Goal: Task Accomplishment & Management: Use online tool/utility

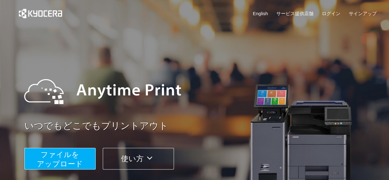
click at [77, 153] on span "ファイルを ​​アップロード" at bounding box center [60, 159] width 46 height 18
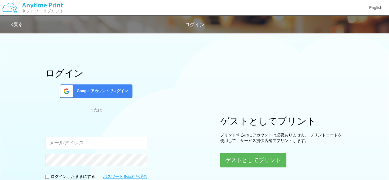
scroll to position [31, 0]
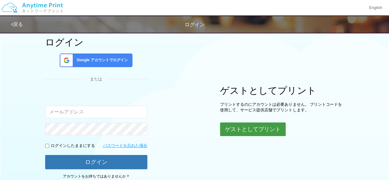
click at [235, 127] on button "ゲストとしてプリント" at bounding box center [253, 129] width 66 height 14
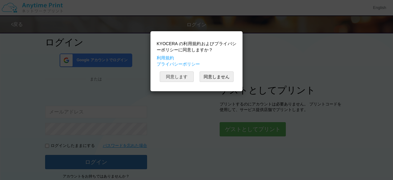
click at [175, 77] on button "同意します" at bounding box center [177, 76] width 34 height 11
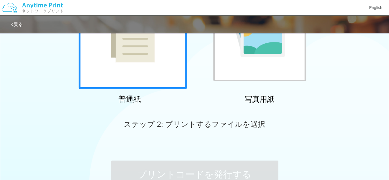
scroll to position [155, 0]
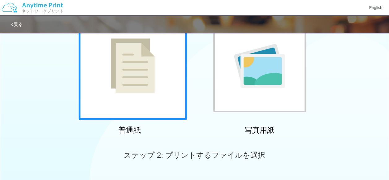
click at [164, 80] on div at bounding box center [133, 66] width 108 height 108
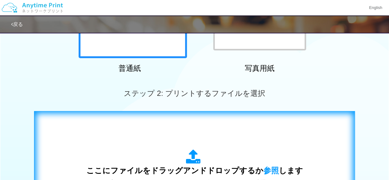
scroll to position [216, 0]
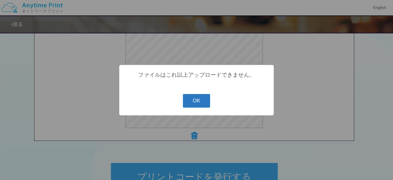
click at [187, 102] on button "OK" at bounding box center [197, 101] width 28 height 14
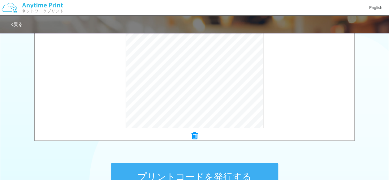
scroll to position [278, 0]
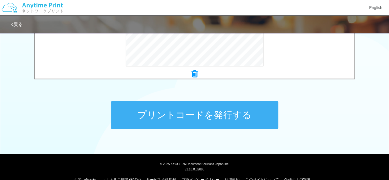
click at [215, 121] on button "プリントコードを発行する" at bounding box center [194, 115] width 167 height 28
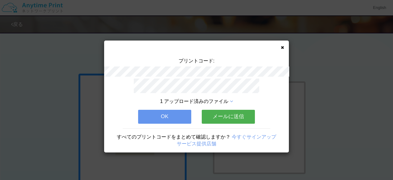
click at [163, 117] on button "OK" at bounding box center [164, 117] width 53 height 14
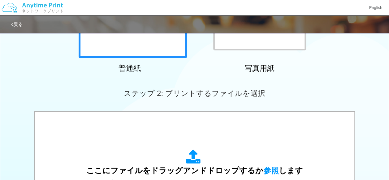
scroll to position [216, 0]
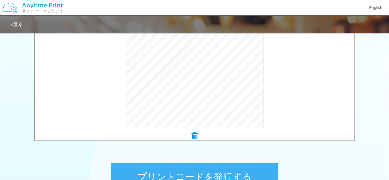
click at [230, 169] on button "プリントコードを発行する" at bounding box center [194, 177] width 167 height 28
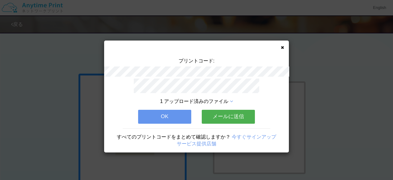
click at [285, 46] on div "プリントコード: 1 アップロード済みのファイル OK メールに送信 すべてのプリントコードをまとめて確認しますか？ 今すぐサインアップ サービス提供店舗" at bounding box center [196, 97] width 185 height 112
click at [285, 48] on div "プリントコード: 1 アップロード済みのファイル OK メールに送信 すべてのプリントコードをまとめて確認しますか？ 今すぐサインアップ サービス提供店舗" at bounding box center [196, 97] width 185 height 112
drag, startPoint x: 285, startPoint y: 47, endPoint x: 281, endPoint y: 46, distance: 3.5
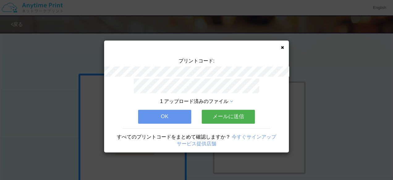
click at [284, 47] on div "プリントコード: 1 アップロード済みのファイル OK メールに送信 すべてのプリントコードをまとめて確認しますか？ 今すぐサインアップ サービス提供店舗" at bounding box center [196, 97] width 185 height 112
click at [281, 46] on icon at bounding box center [282, 47] width 3 height 4
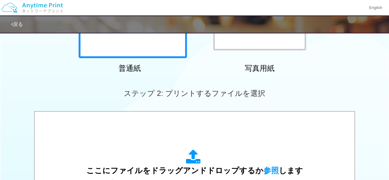
scroll to position [186, 0]
